Goal: Navigation & Orientation: Find specific page/section

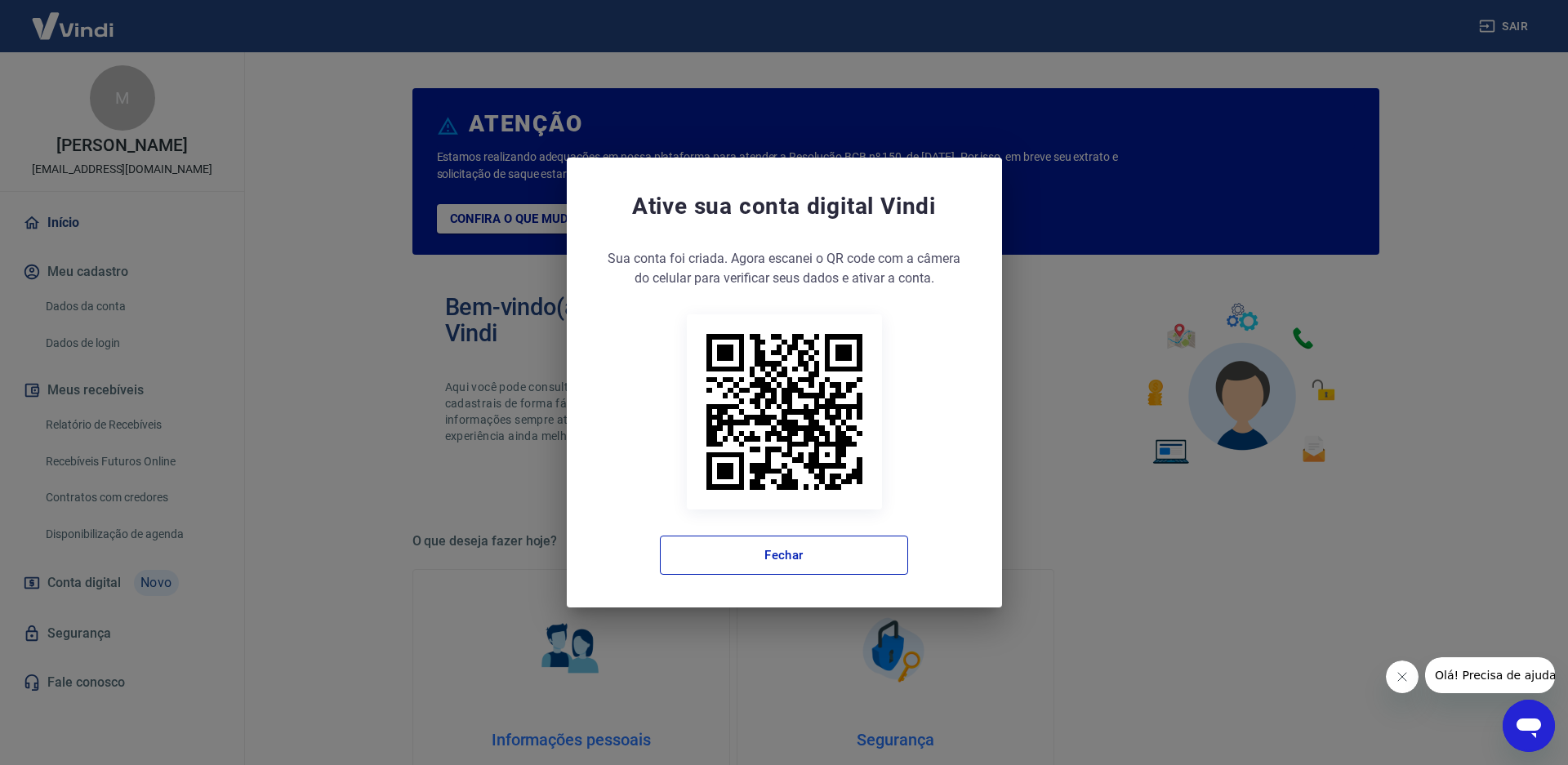
click at [1412, 678] on button "Fechar mensagem da empresa" at bounding box center [1402, 677] width 33 height 33
click at [812, 552] on button "Fechar" at bounding box center [784, 556] width 249 height 40
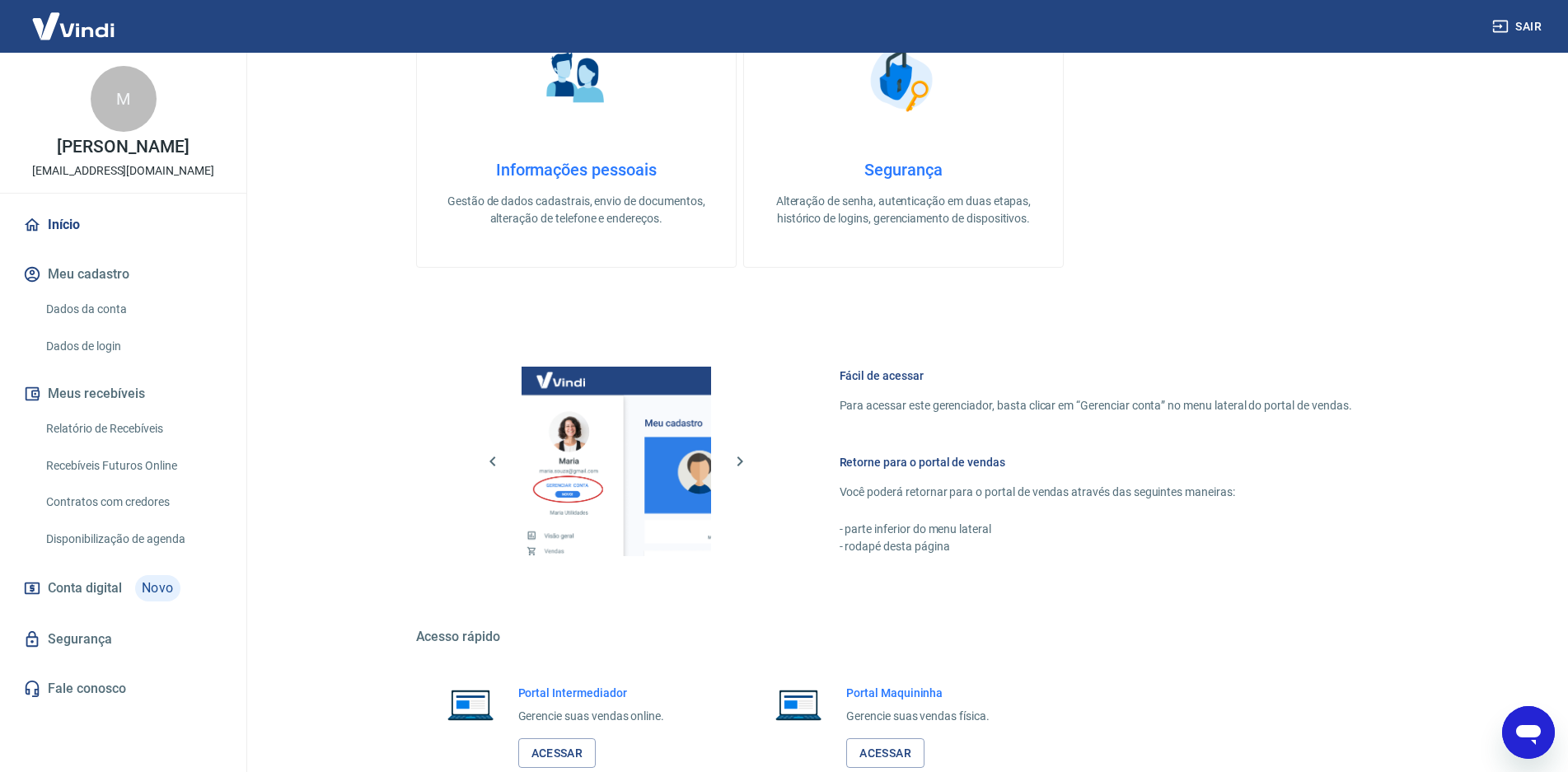
scroll to position [684, 0]
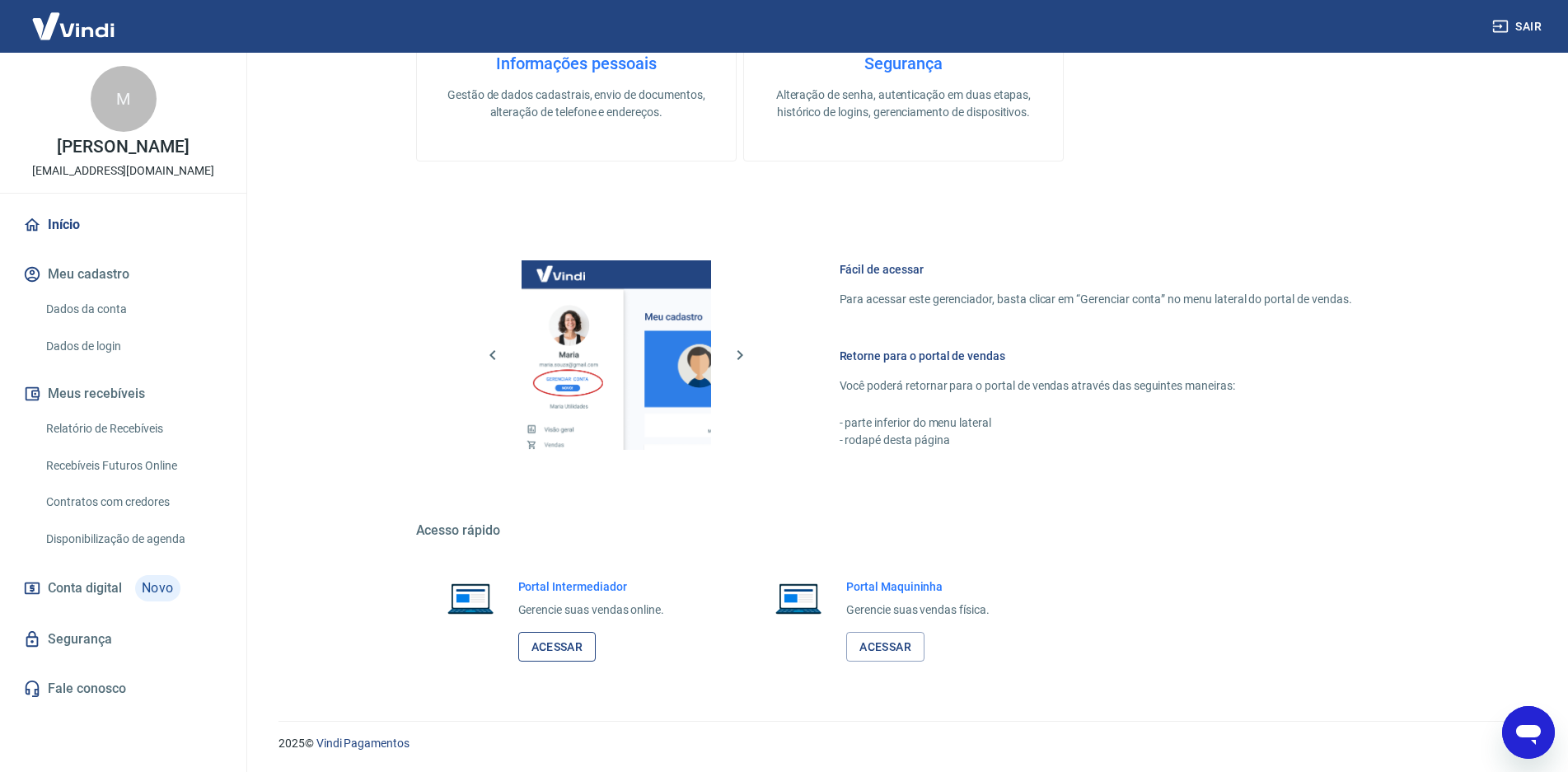
click at [561, 645] on link "Acessar" at bounding box center [557, 647] width 78 height 30
